Goal: Transaction & Acquisition: Purchase product/service

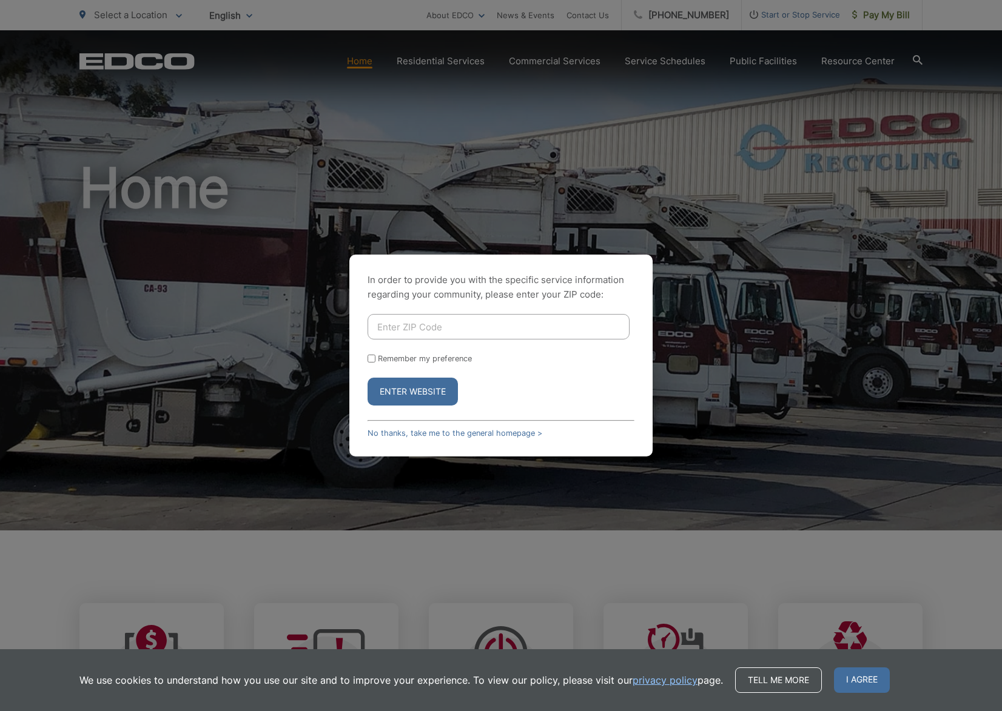
click at [382, 323] on input "Enter ZIP Code" at bounding box center [499, 326] width 262 height 25
type input "92069"
click at [377, 359] on div "Remember my preference" at bounding box center [501, 358] width 267 height 9
click at [391, 393] on button "Enter Website" at bounding box center [413, 392] width 90 height 28
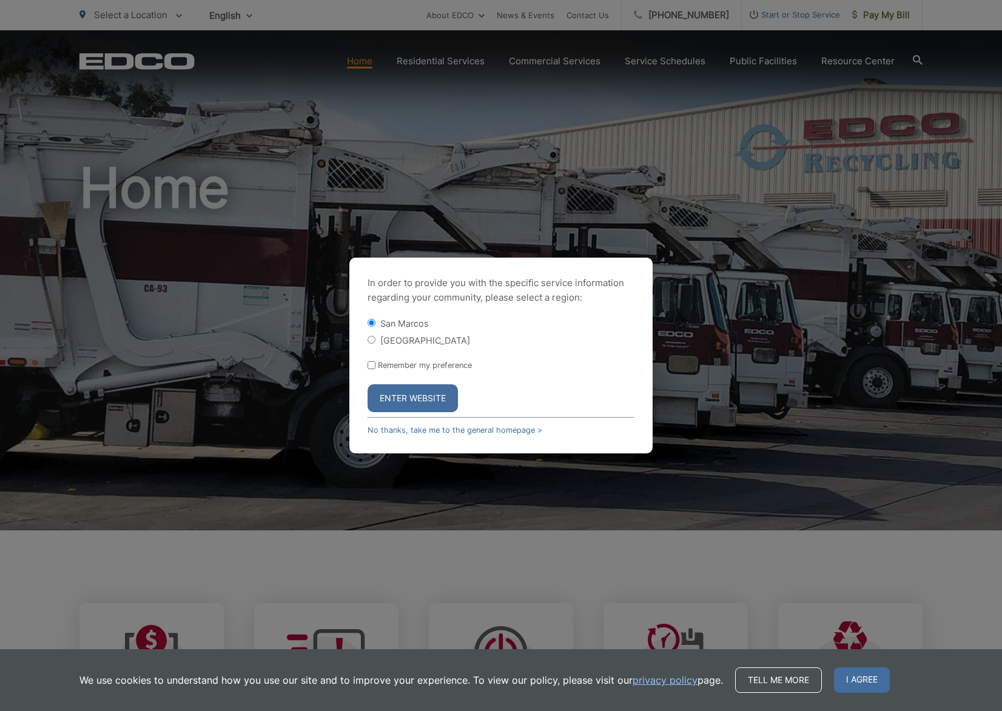
click at [403, 398] on button "Enter Website" at bounding box center [413, 399] width 90 height 28
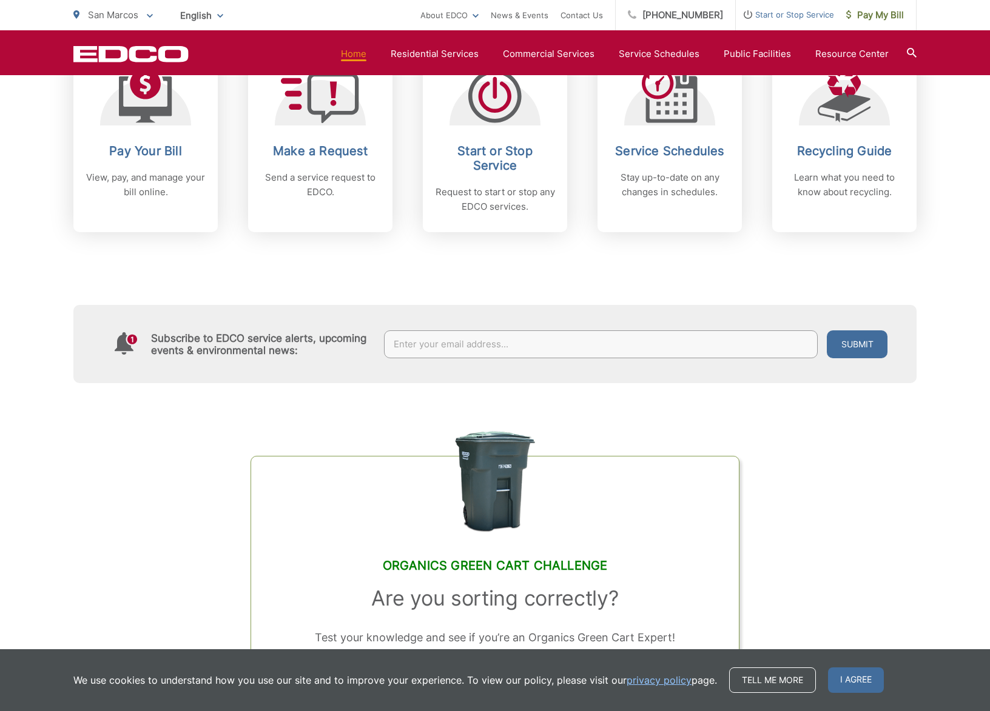
scroll to position [568, 0]
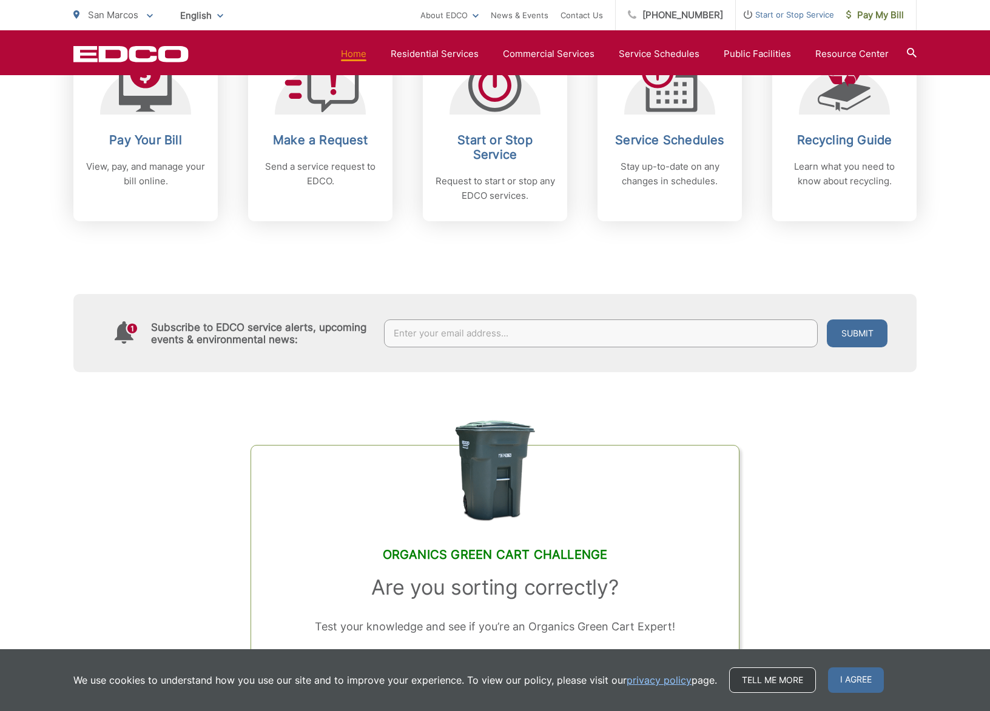
click at [758, 677] on link "Tell me more" at bounding box center [772, 680] width 87 height 25
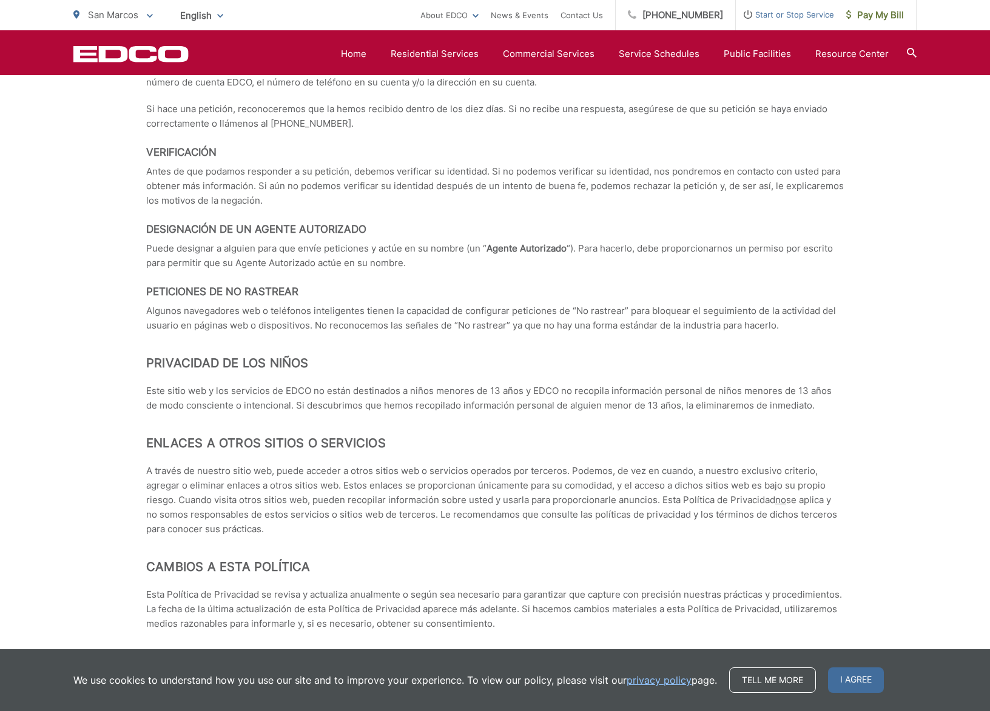
scroll to position [5007, 0]
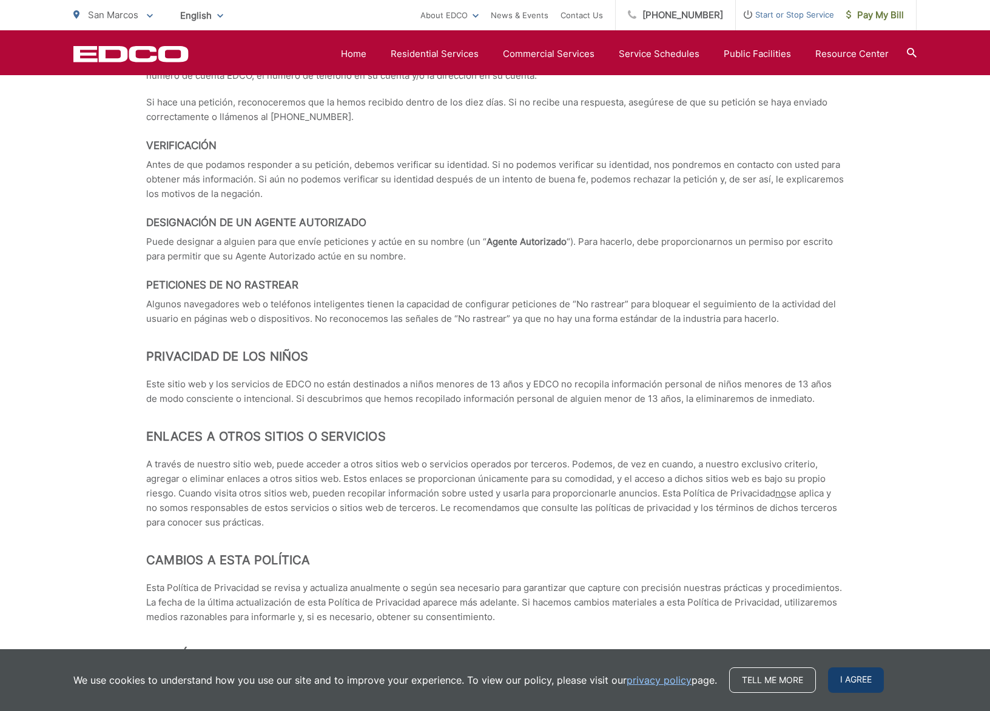
click at [848, 670] on span "I agree" at bounding box center [856, 680] width 56 height 25
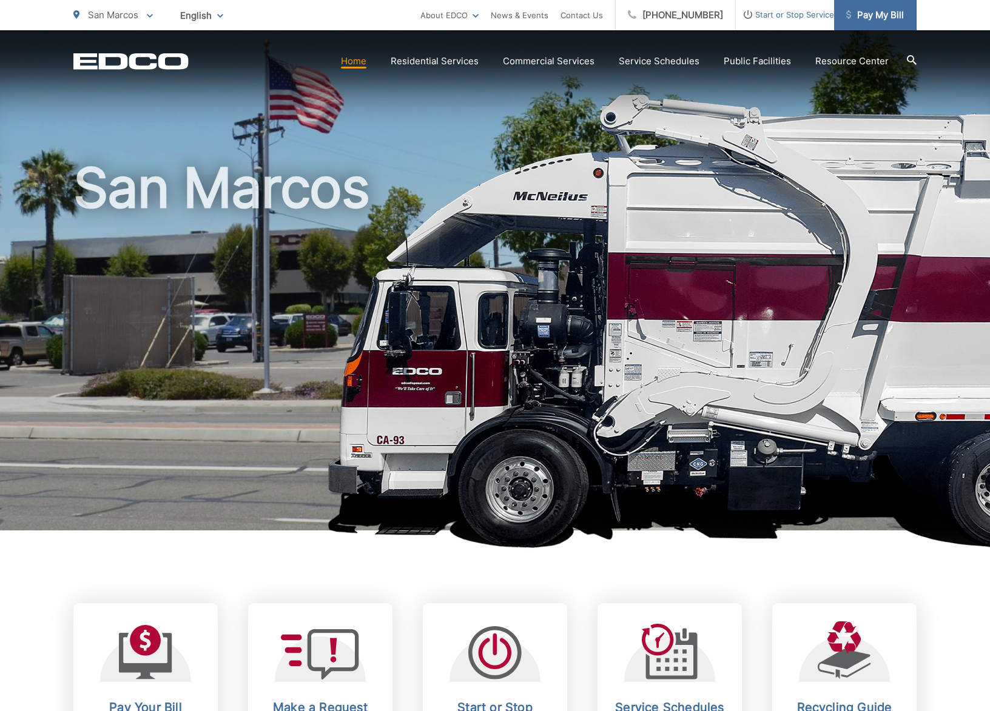
click at [887, 16] on span "Pay My Bill" at bounding box center [875, 15] width 58 height 15
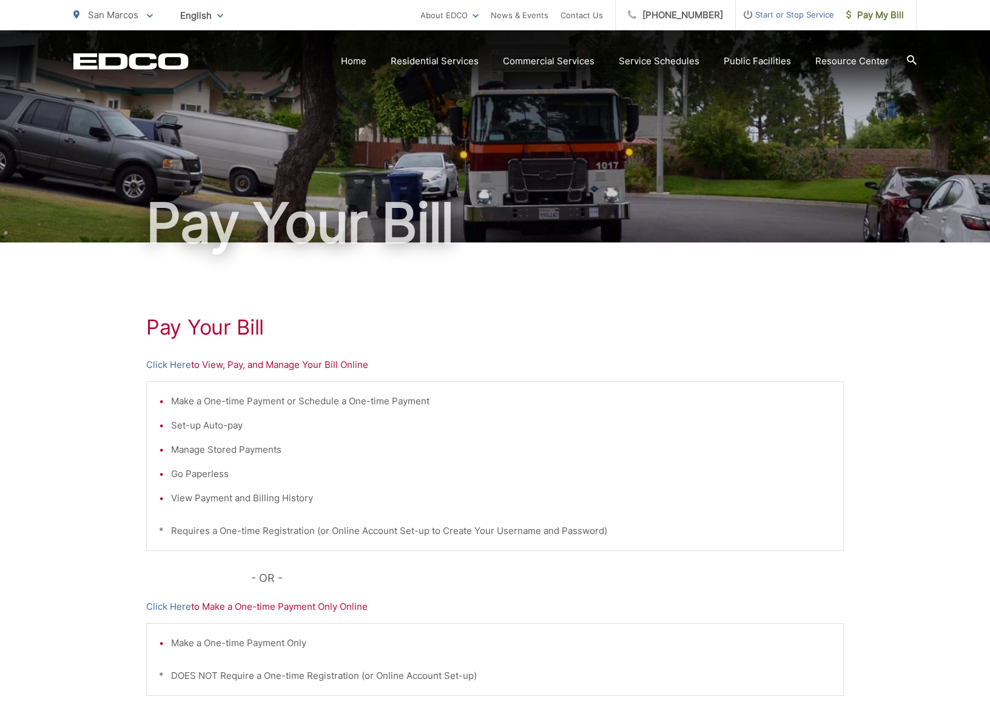
click at [199, 426] on li "Set-up Auto-pay" at bounding box center [501, 425] width 660 height 15
click at [123, 500] on div "Pay Your [PERSON_NAME] Here to View, Pay, and Manage Your Bill Online Make a On…" at bounding box center [495, 515] width 990 height 545
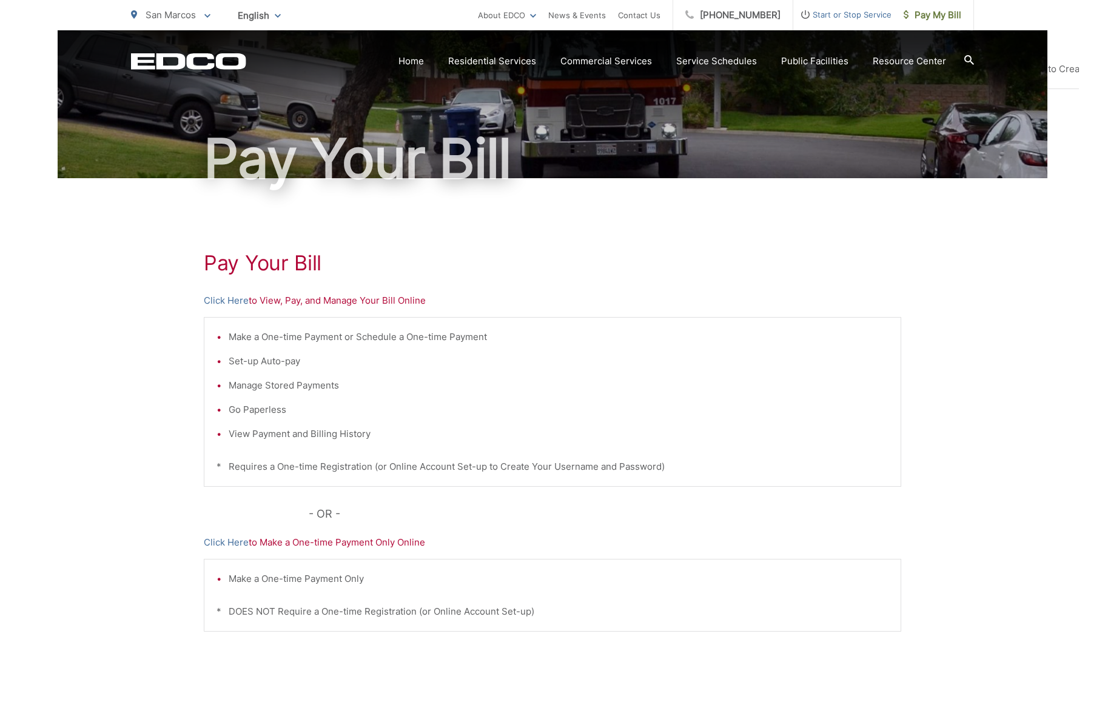
scroll to position [129, 0]
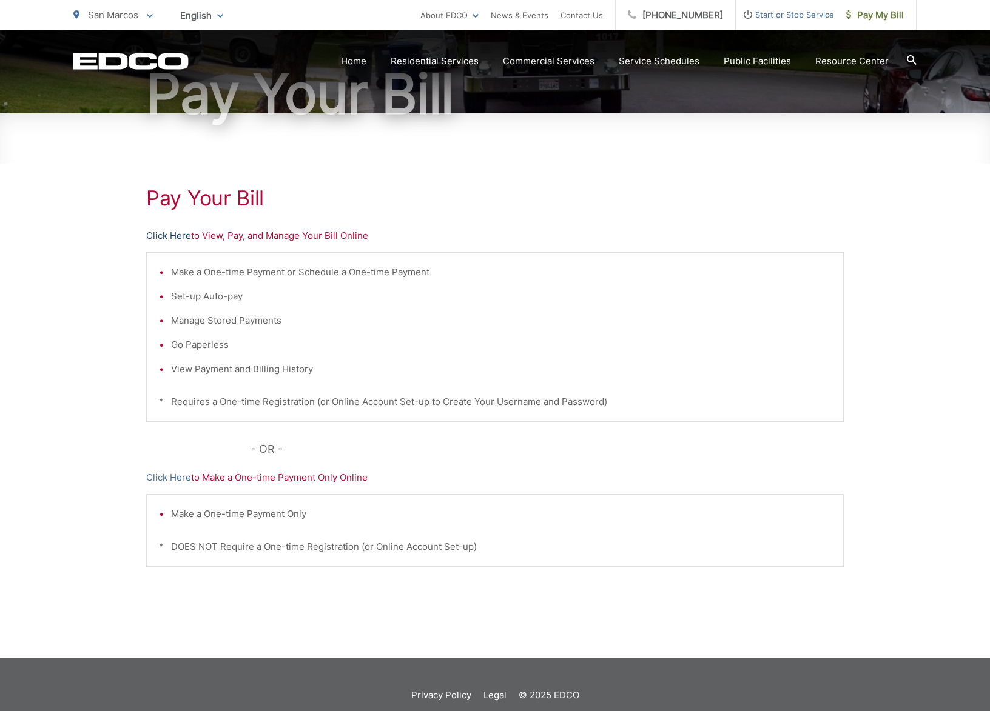
click at [177, 230] on link "Click Here" at bounding box center [168, 236] width 45 height 15
